Goal: Check status: Check status

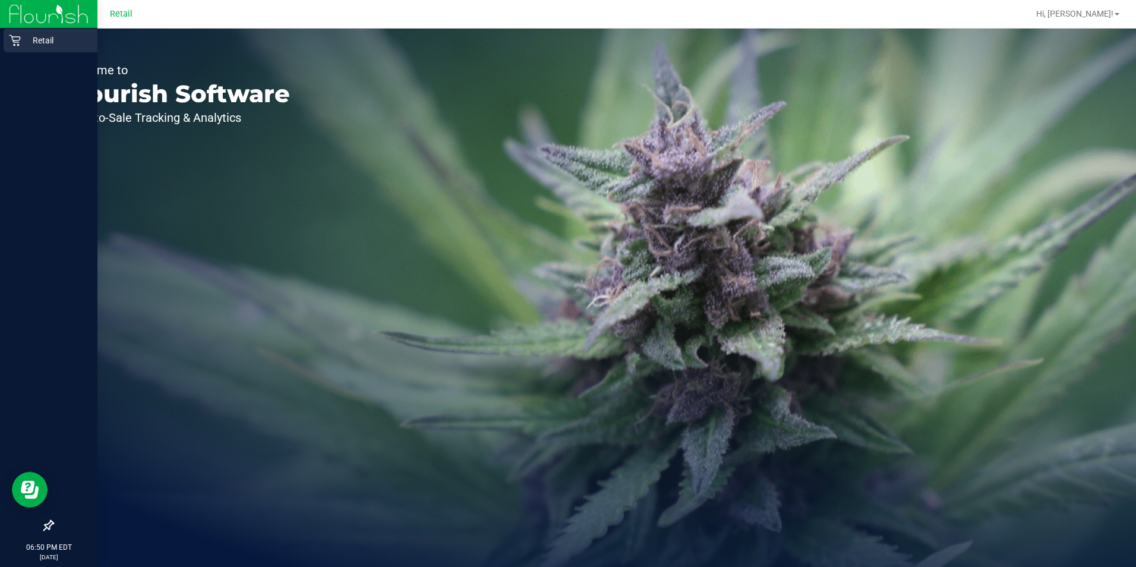
click at [14, 44] on icon at bounding box center [15, 40] width 12 height 12
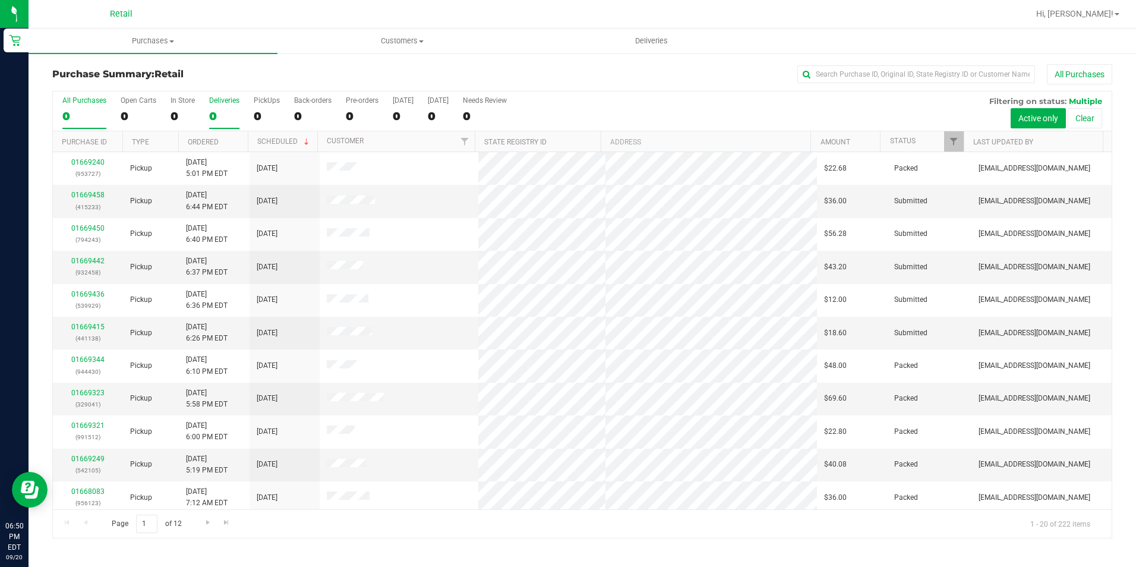
click at [221, 113] on div "0" at bounding box center [224, 116] width 30 height 14
click at [0, 0] on input "Deliveries 0" at bounding box center [0, 0] width 0 height 0
click at [221, 113] on div "0" at bounding box center [224, 116] width 30 height 14
click at [0, 0] on input "Deliveries 0" at bounding box center [0, 0] width 0 height 0
click at [144, 40] on span "Purchases" at bounding box center [153, 41] width 249 height 11
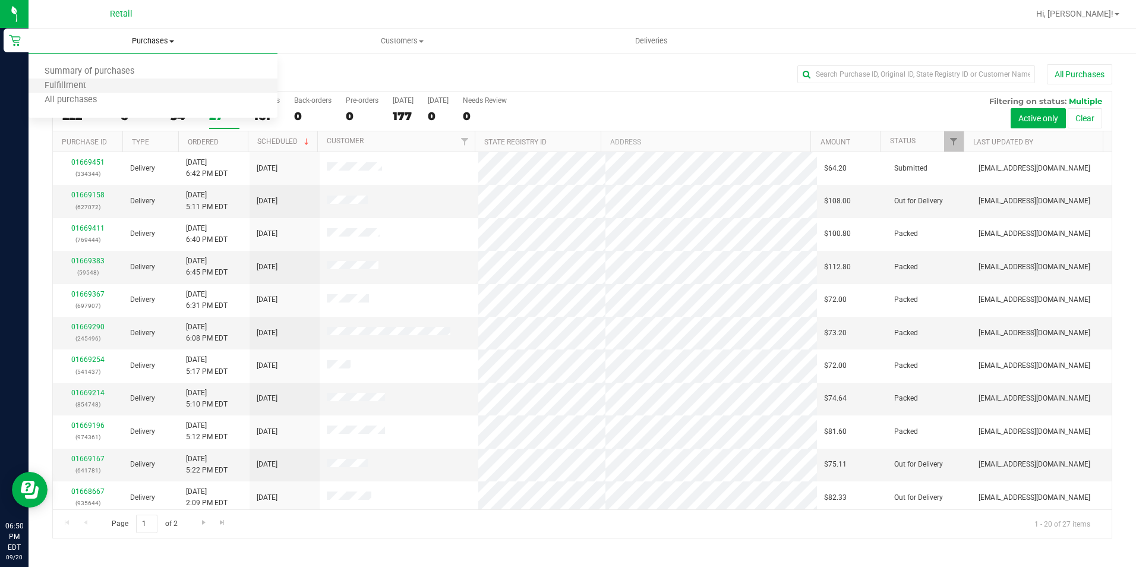
click at [78, 92] on li "Fulfillment" at bounding box center [153, 86] width 249 height 14
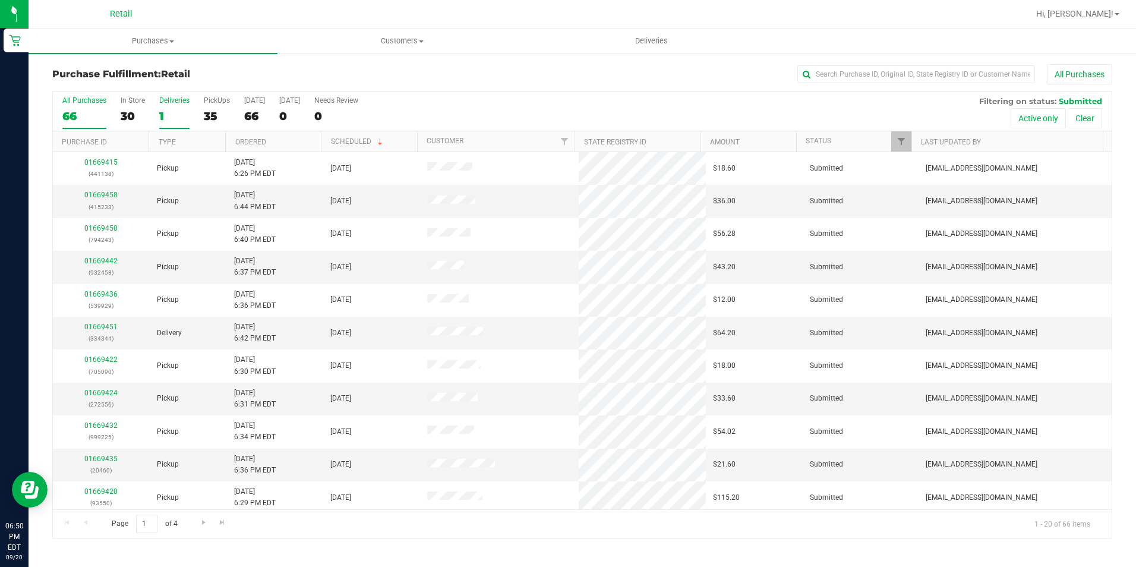
click at [161, 113] on div "1" at bounding box center [174, 116] width 30 height 14
click at [0, 0] on input "Deliveries 1" at bounding box center [0, 0] width 0 height 0
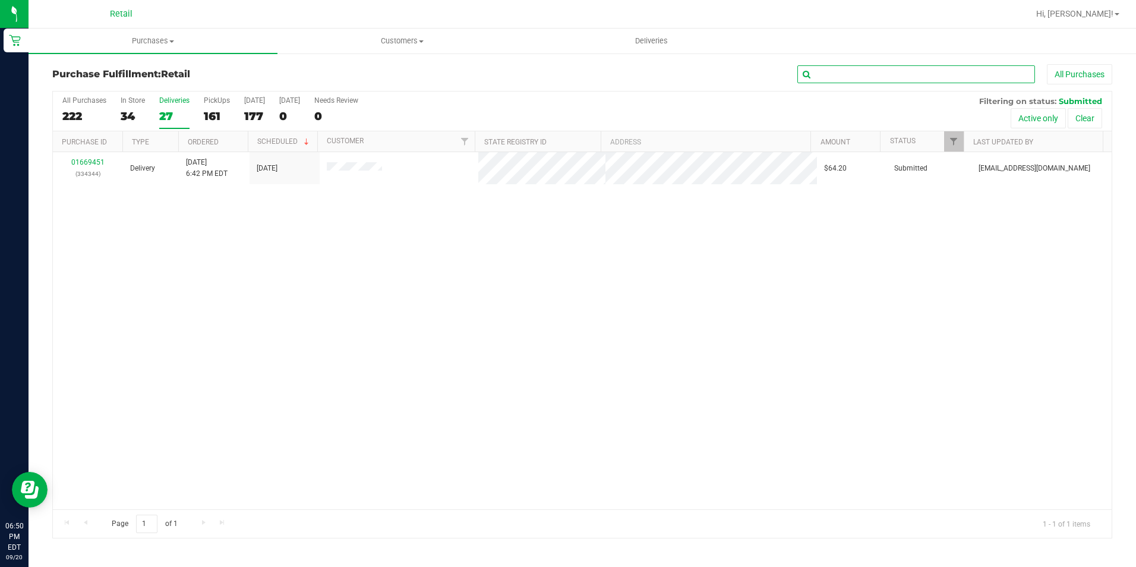
click at [848, 72] on input "text" at bounding box center [916, 74] width 238 height 18
click at [832, 73] on input "text" at bounding box center [916, 74] width 238 height 18
click at [165, 37] on span "Purchases" at bounding box center [153, 41] width 249 height 11
click at [112, 80] on li "Fulfillment" at bounding box center [153, 86] width 249 height 14
